Goal: Book appointment/travel/reservation

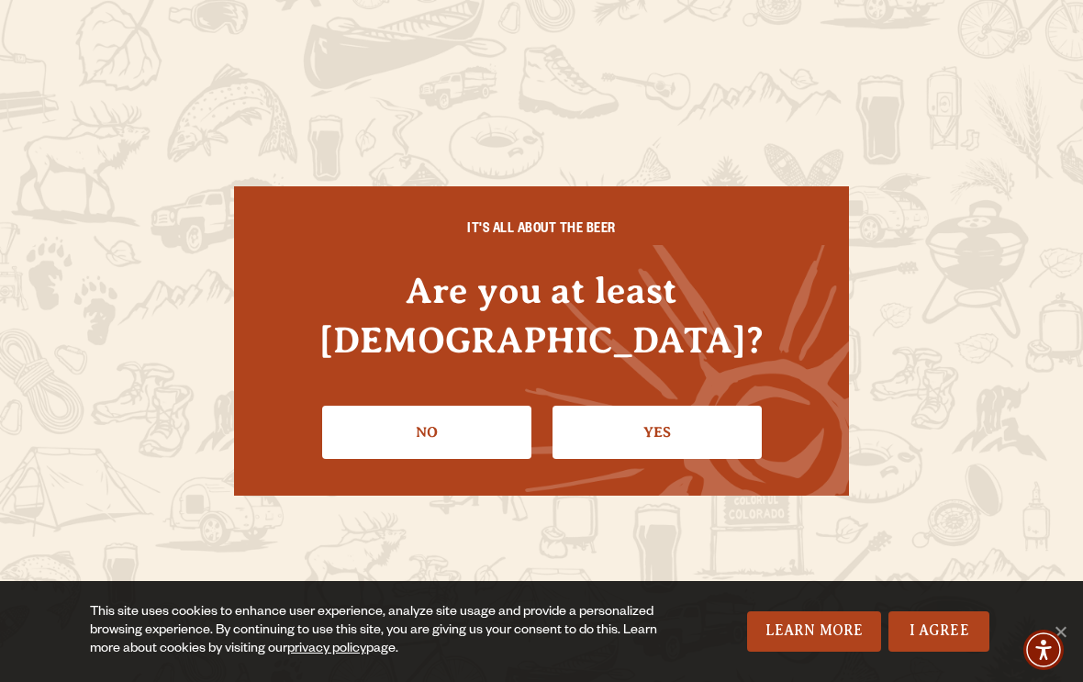
click at [606, 406] on link "Yes" at bounding box center [657, 432] width 209 height 53
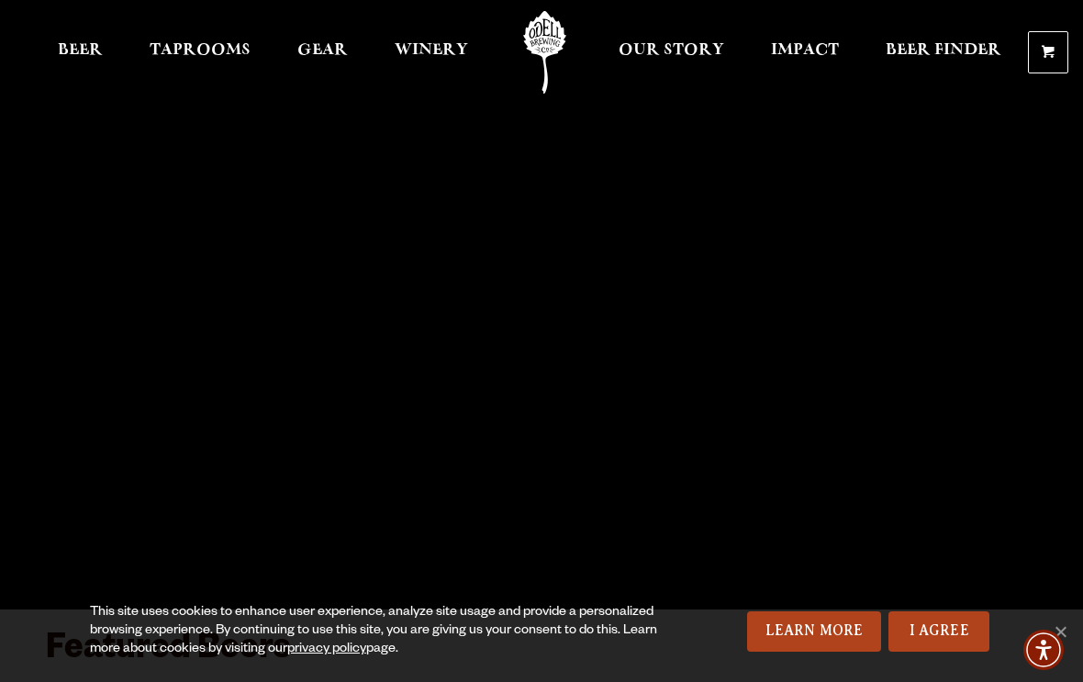
click at [200, 52] on span "Taprooms" at bounding box center [200, 50] width 101 height 15
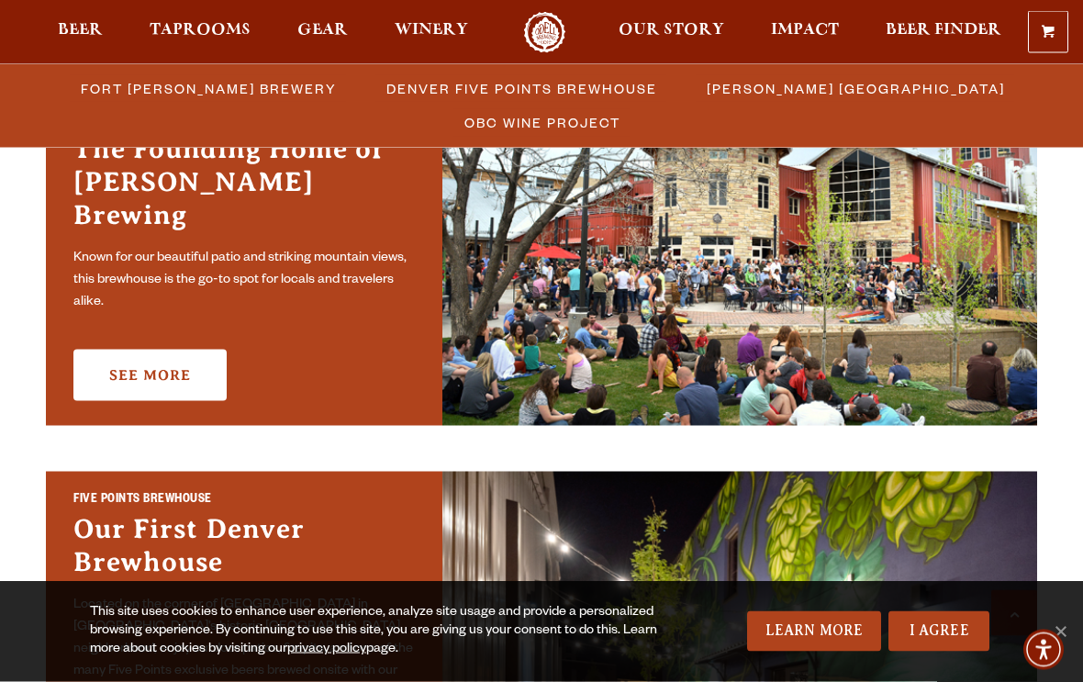
scroll to position [640, 0]
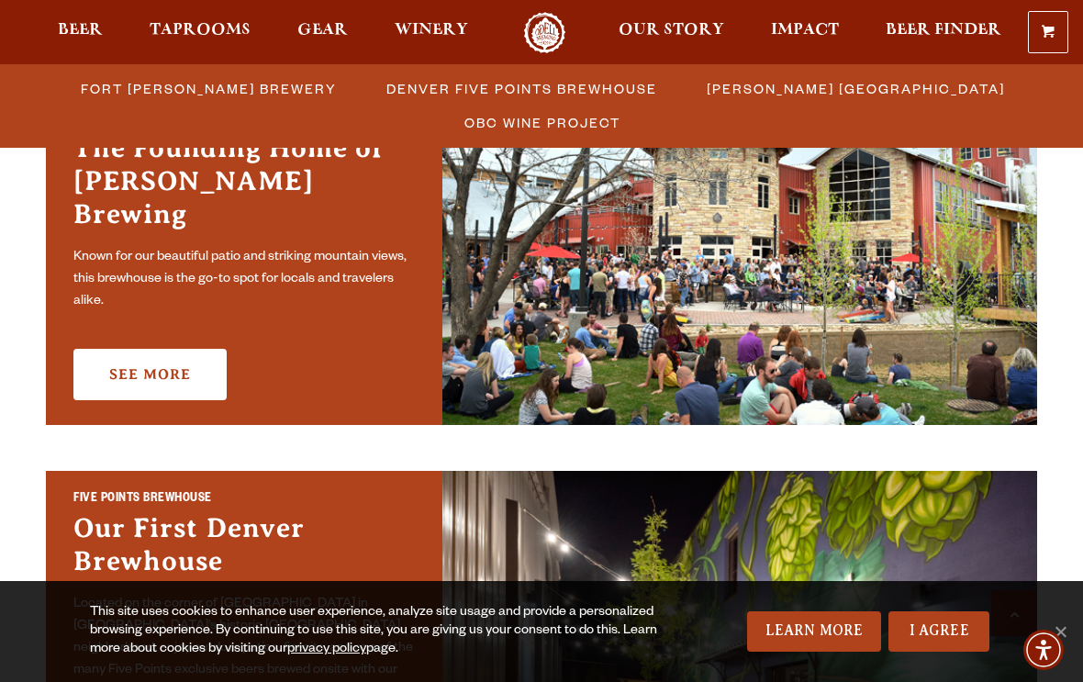
click at [139, 361] on link "See More" at bounding box center [149, 374] width 153 height 51
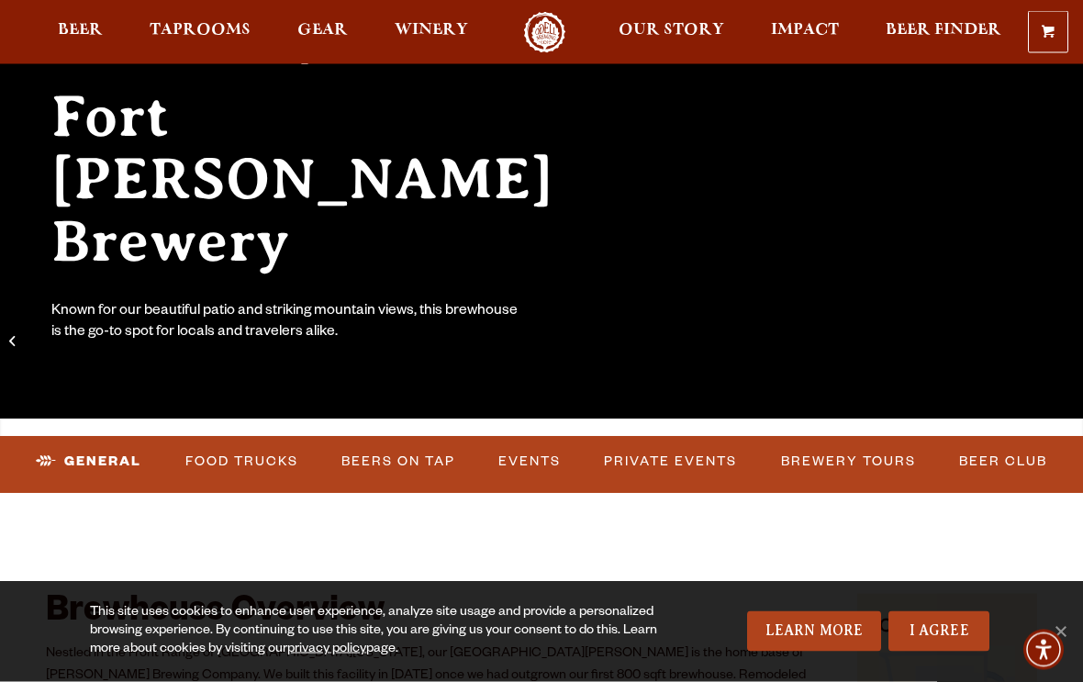
scroll to position [191, 0]
click at [845, 476] on link "Brewery Tours" at bounding box center [849, 462] width 150 height 42
